Goal: Task Accomplishment & Management: Manage account settings

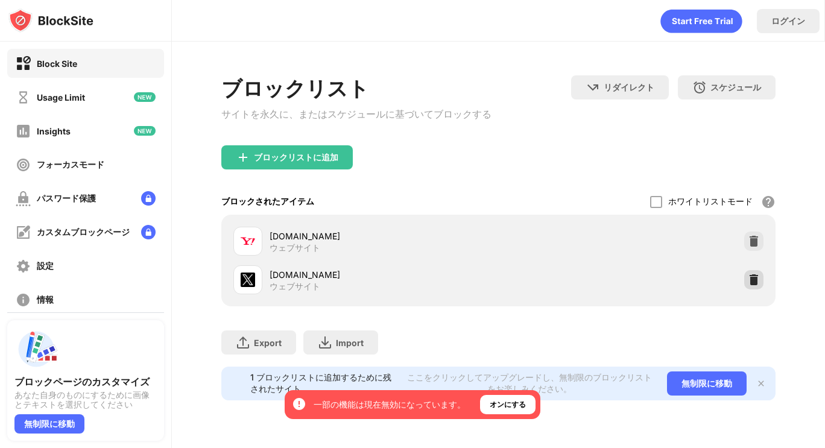
click at [755, 282] on img at bounding box center [753, 280] width 12 height 12
click at [753, 280] on img at bounding box center [753, 280] width 12 height 12
